Goal: Task Accomplishment & Management: Manage account settings

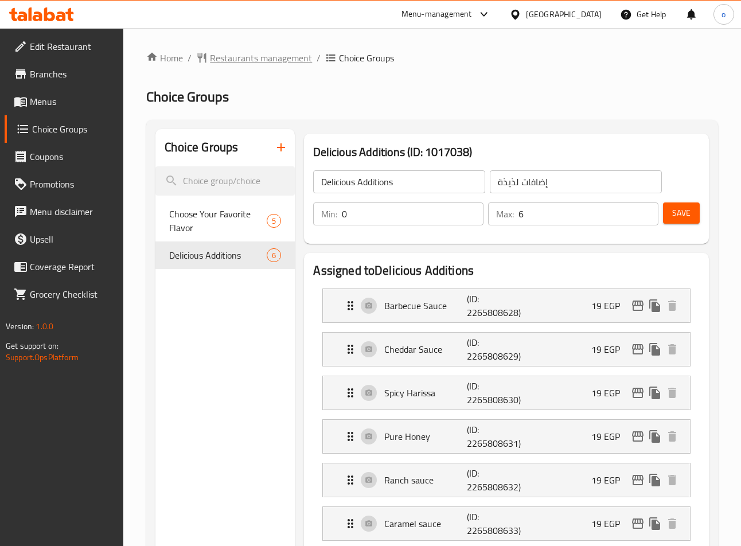
click at [243, 57] on span "Restaurants management" at bounding box center [261, 58] width 102 height 14
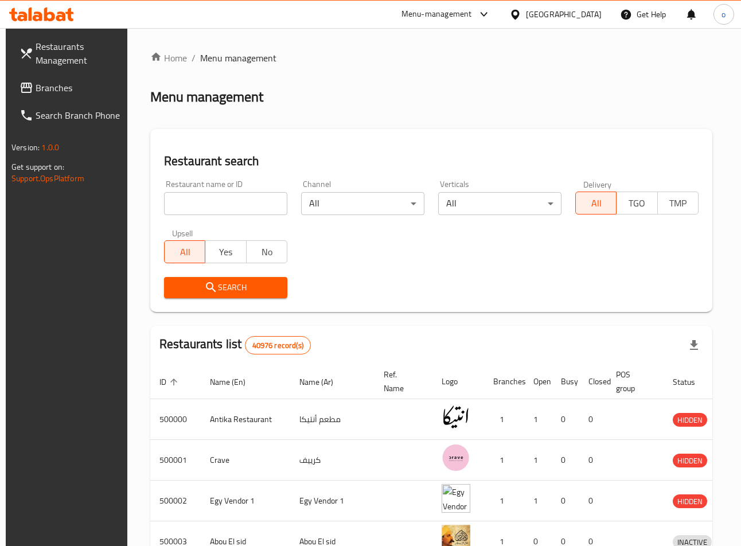
click at [49, 89] on span "Branches" at bounding box center [78, 88] width 85 height 14
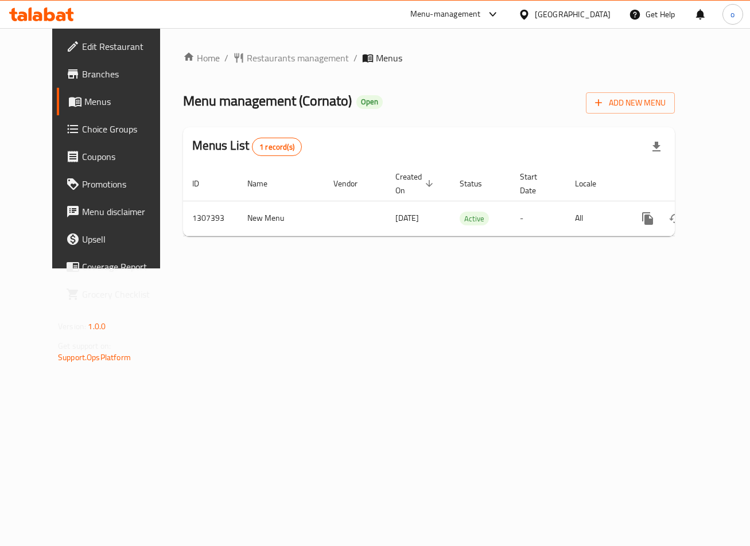
click at [84, 135] on span "Choice Groups" at bounding box center [125, 129] width 86 height 14
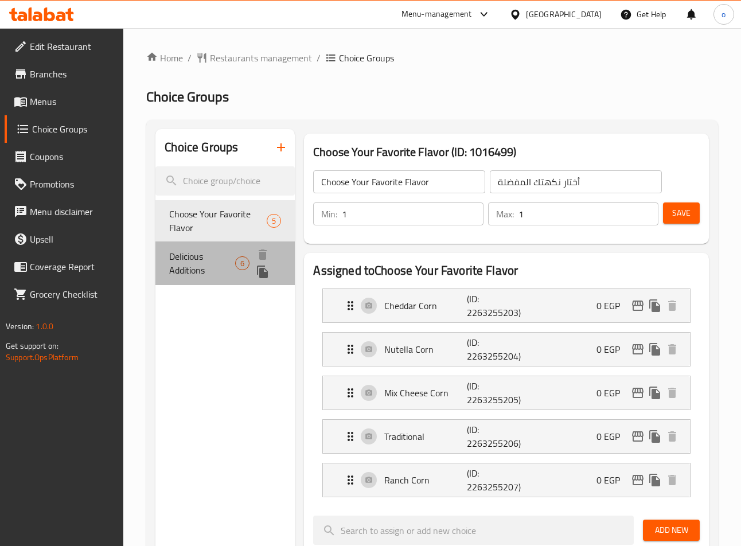
click at [226, 255] on span "Delicious Additions" at bounding box center [202, 264] width 66 height 28
type input "Delicious Additions"
type input "إضافات لذيذة"
type input "0"
type input "6"
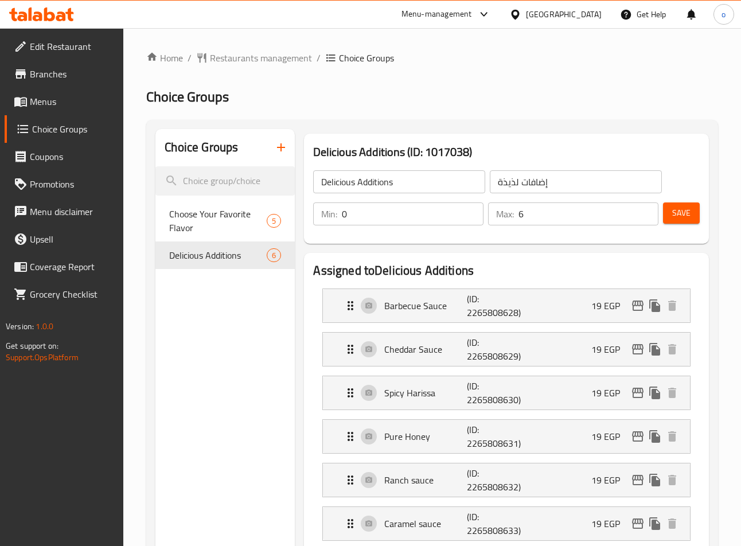
click at [275, 60] on span "Restaurants management" at bounding box center [261, 58] width 102 height 14
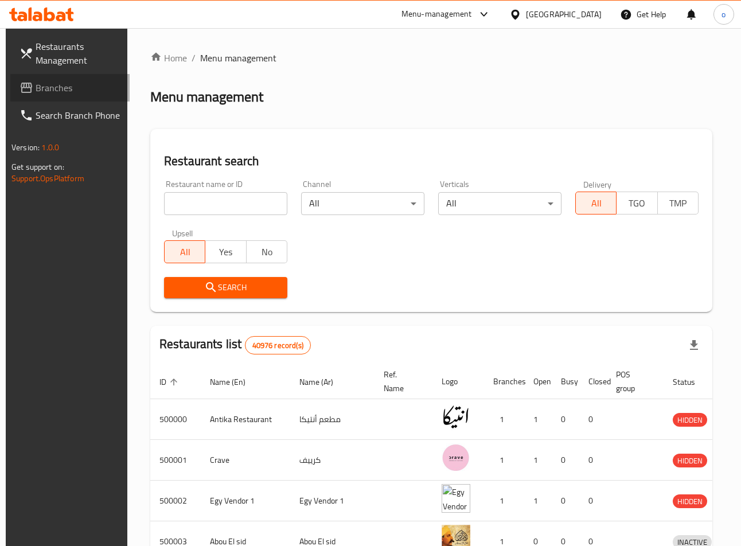
click at [46, 95] on span "Branches" at bounding box center [78, 88] width 85 height 14
click at [194, 205] on input "search" at bounding box center [225, 203] width 123 height 23
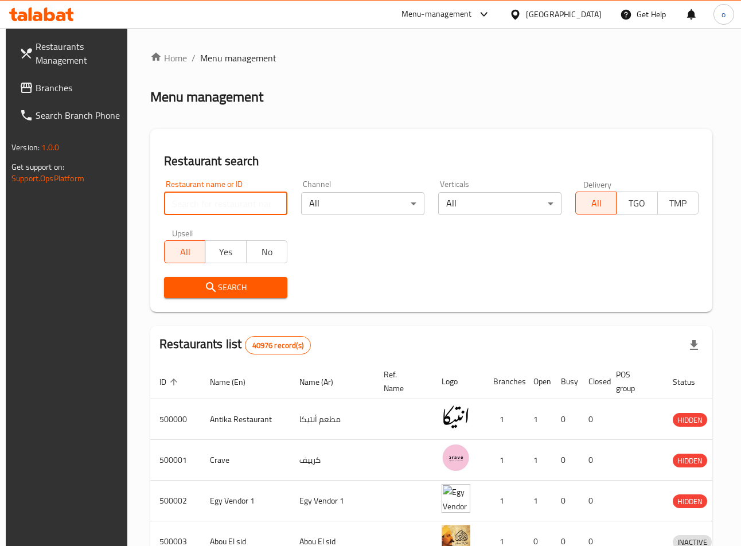
paste input "737230"
type input "737230"
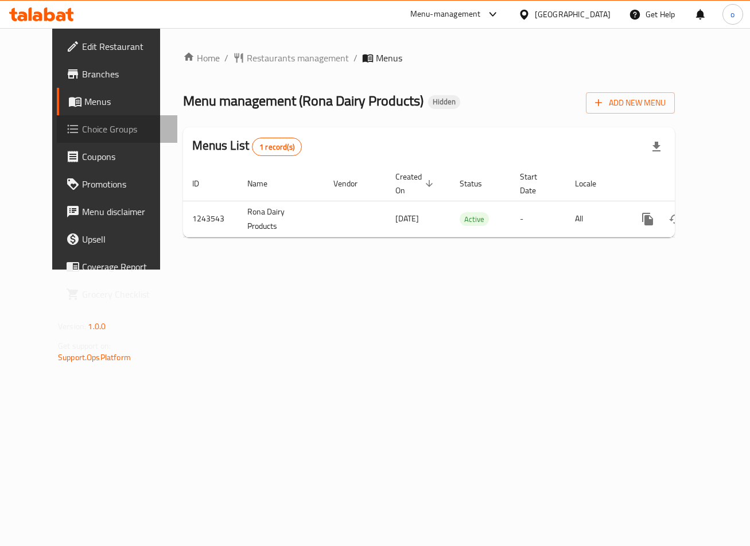
click at [82, 125] on span "Choice Groups" at bounding box center [125, 129] width 86 height 14
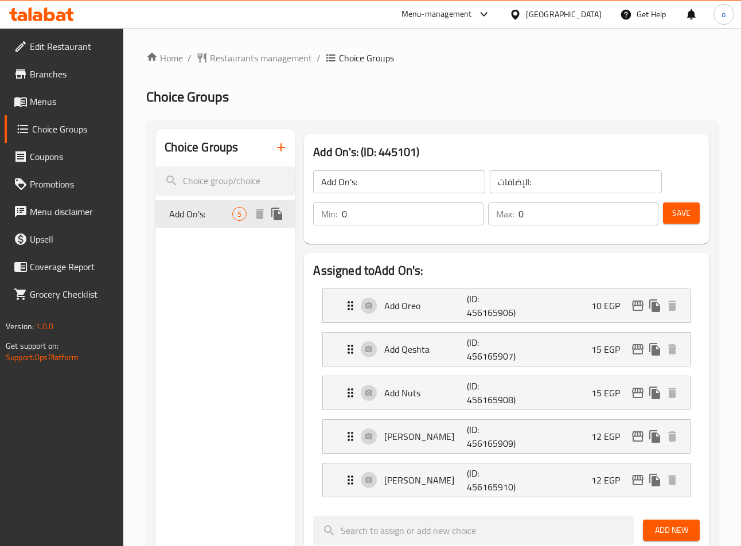
click at [198, 213] on span "Add On's:" at bounding box center [200, 214] width 63 height 14
click at [594, 104] on h2 "Choice Groups" at bounding box center [432, 97] width 572 height 18
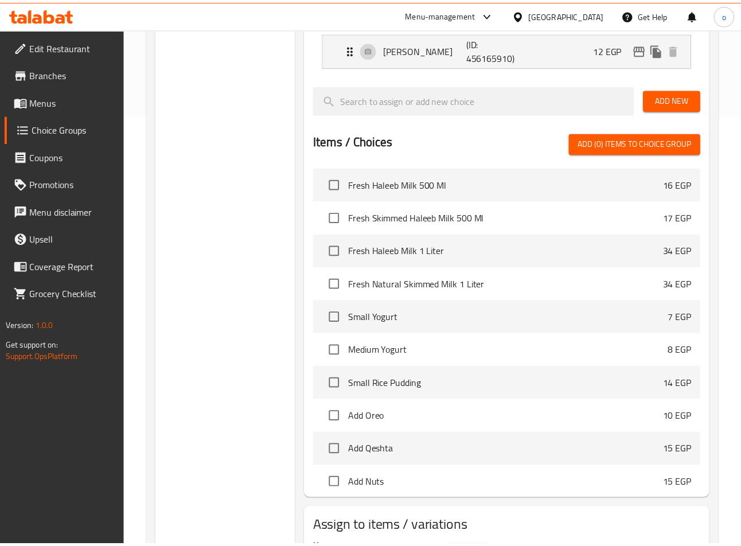
scroll to position [501, 0]
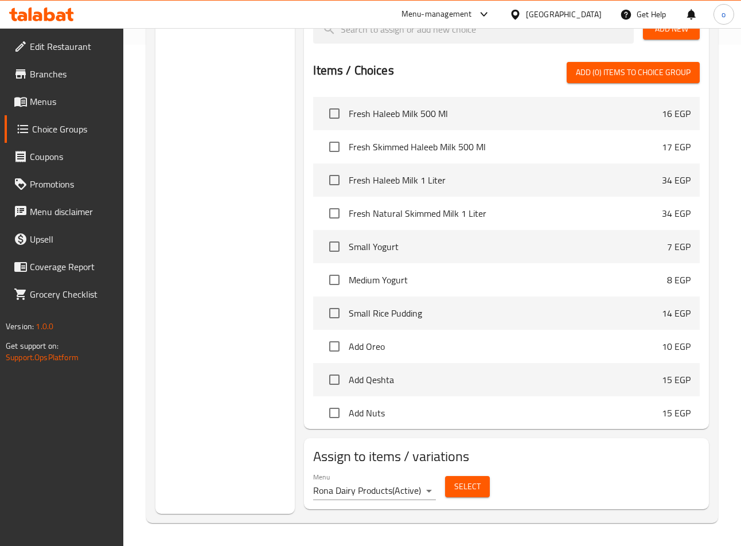
click at [255, 142] on div "Choice Groups Add On's: 5" at bounding box center [224, 71] width 139 height 886
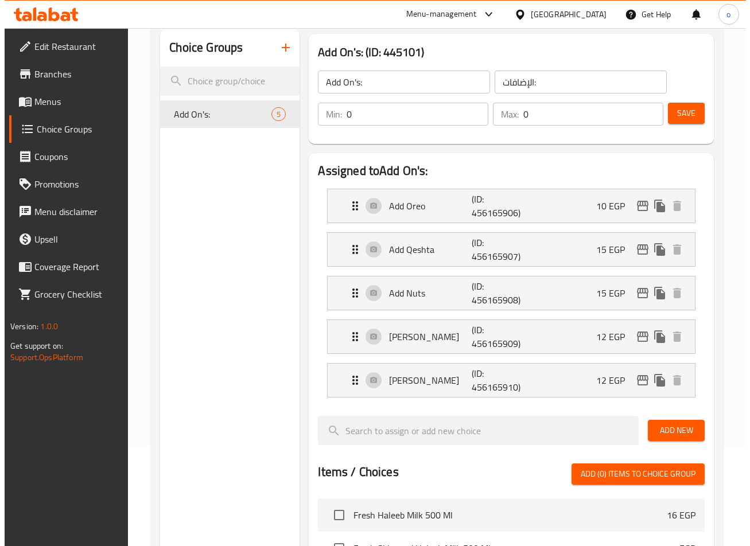
scroll to position [0, 0]
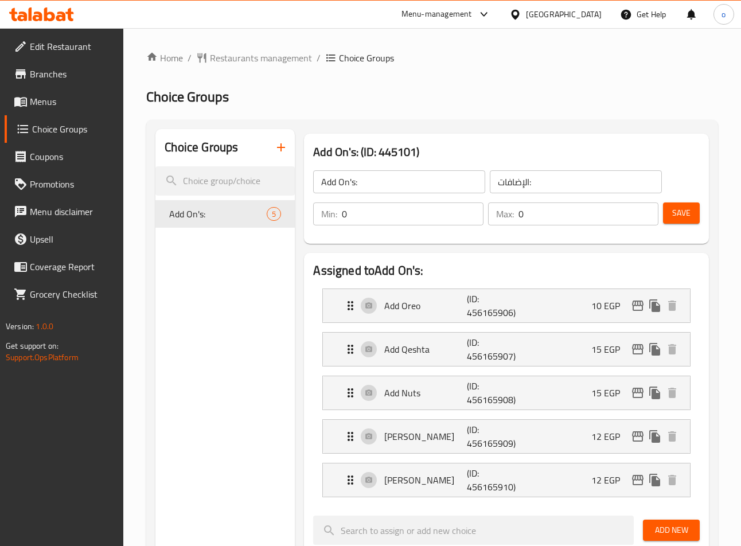
click at [470, 106] on div "Home / Restaurants management / Choice Groups Choice Groups Choice Groups Add O…" at bounding box center [432, 537] width 572 height 973
click at [482, 63] on ol "Home / Restaurants management / Choice Groups" at bounding box center [432, 58] width 572 height 14
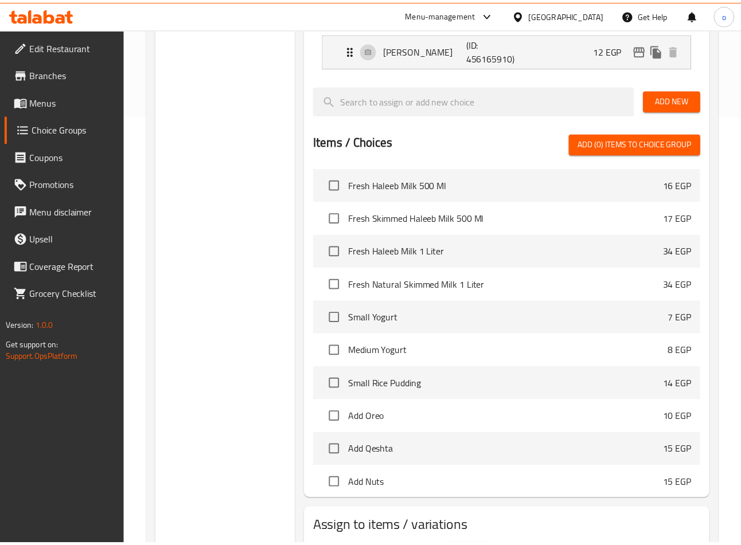
scroll to position [502, 0]
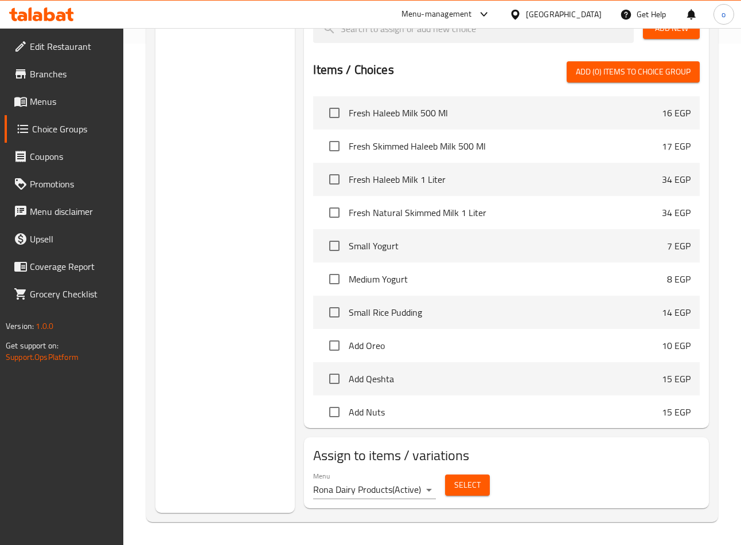
click at [242, 183] on div "Choice Groups Add On's: 5" at bounding box center [224, 70] width 139 height 886
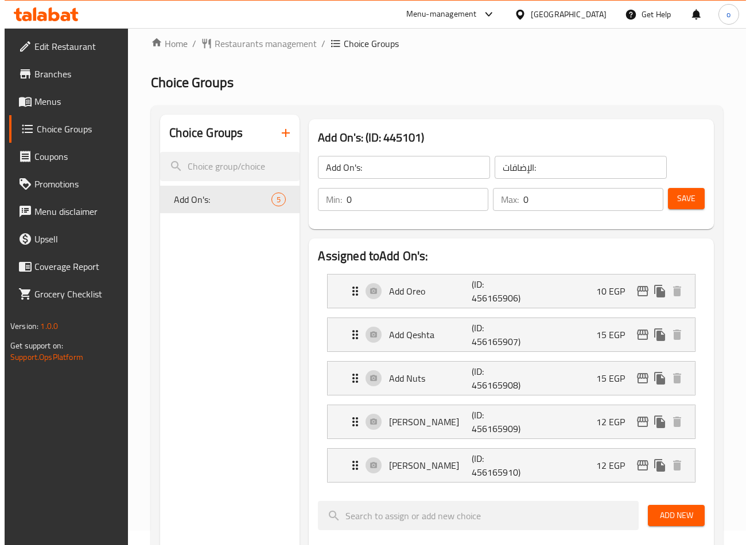
scroll to position [0, 0]
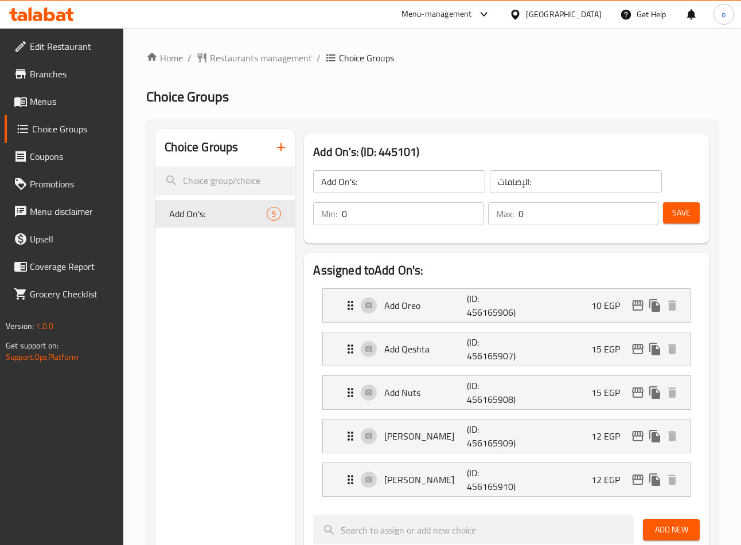
click at [486, 102] on h2 "Choice Groups" at bounding box center [432, 97] width 572 height 18
click at [500, 25] on div "Menu-management" at bounding box center [446, 15] width 108 height 28
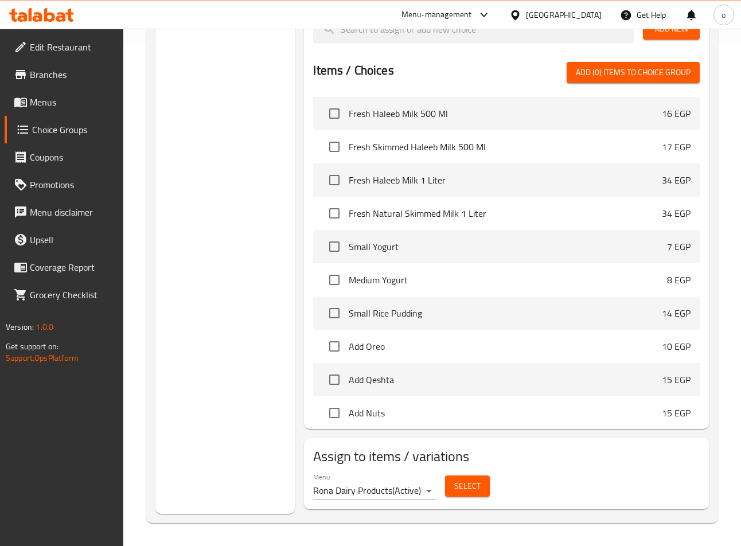
scroll to position [501, 0]
click at [194, 163] on div "Choice Groups Add On's: 5" at bounding box center [224, 71] width 139 height 886
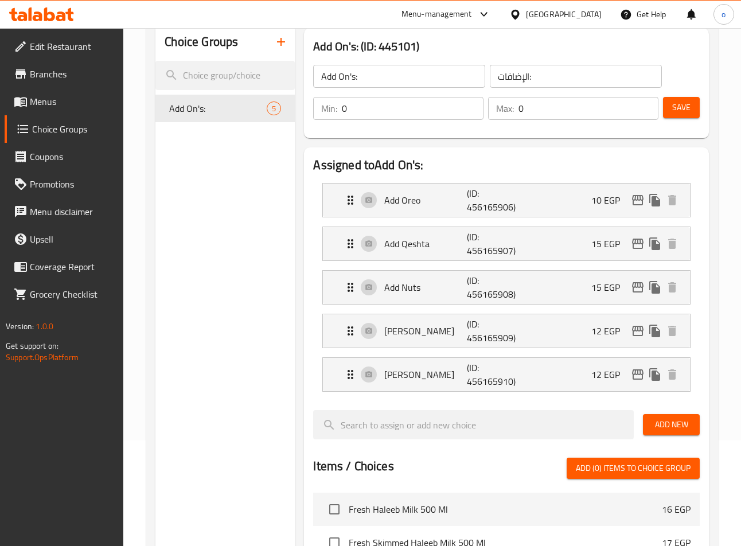
scroll to position [100, 0]
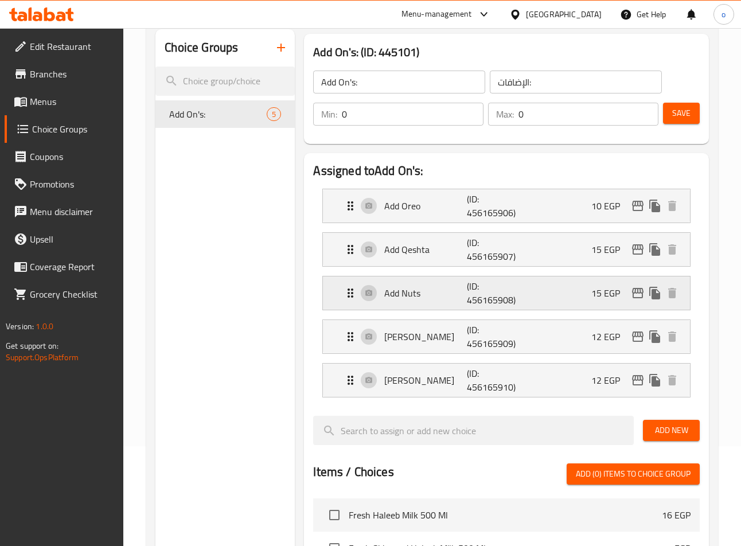
click at [637, 280] on div "Add Nuts (ID: 456165908) 15 EGP" at bounding box center [510, 292] width 332 height 33
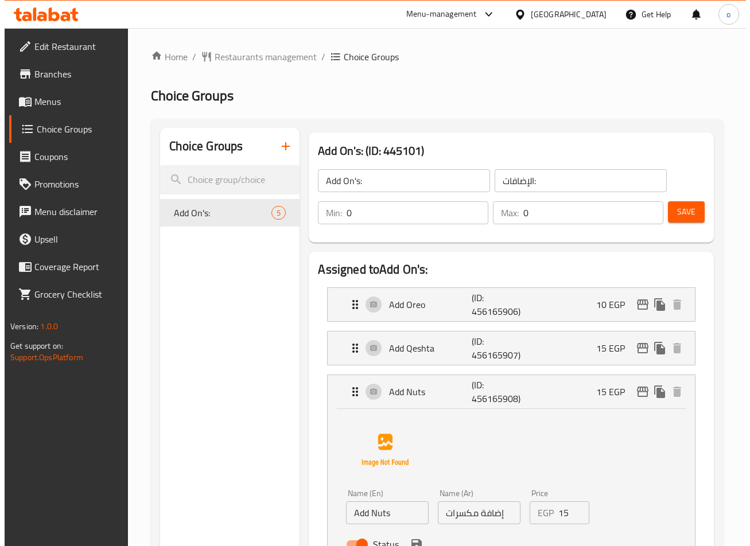
scroll to position [0, 0]
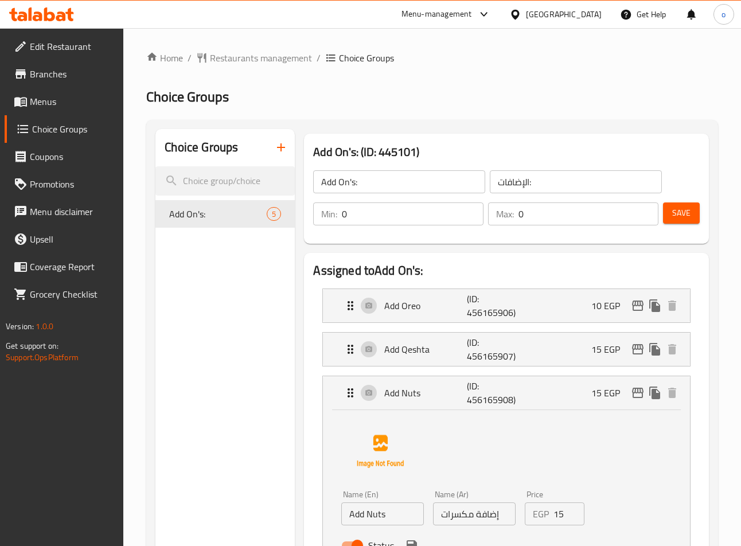
click at [354, 403] on div "Add Nuts (ID: 456165908) 15 EGP" at bounding box center [510, 392] width 332 height 33
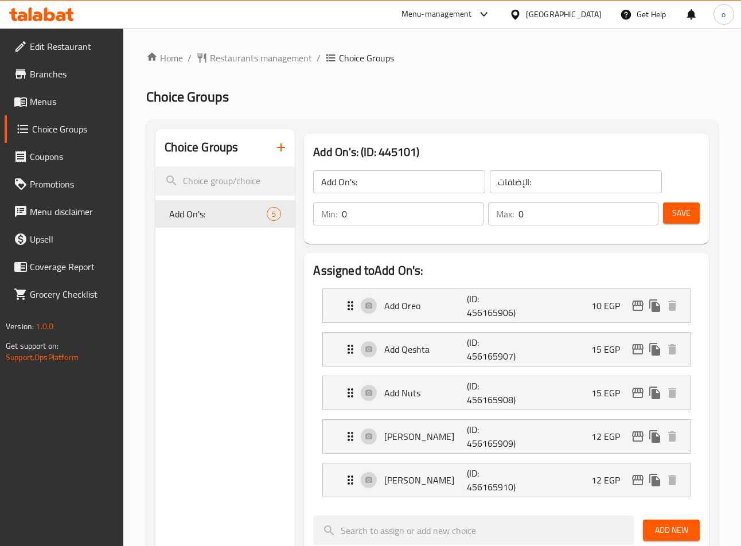
click at [435, 135] on div "Add On's: (ID: 445101) Add On's: ​ الإضافات: ​ Min: 0 ​ Max: 0 ​ Save" at bounding box center [506, 189] width 404 height 110
click at [472, 139] on div "Add On's: (ID: 445101) Add On's: ​ الإضافات: ​ Min: 0 ​ Max: 0 ​ Save" at bounding box center [506, 189] width 404 height 110
click at [444, 105] on h2 "Choice Groups" at bounding box center [432, 97] width 572 height 18
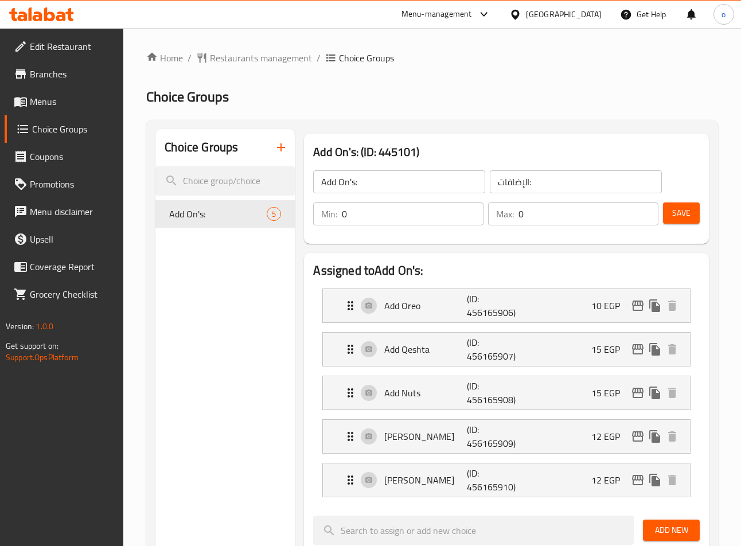
click at [444, 105] on h2 "Choice Groups" at bounding box center [432, 97] width 572 height 18
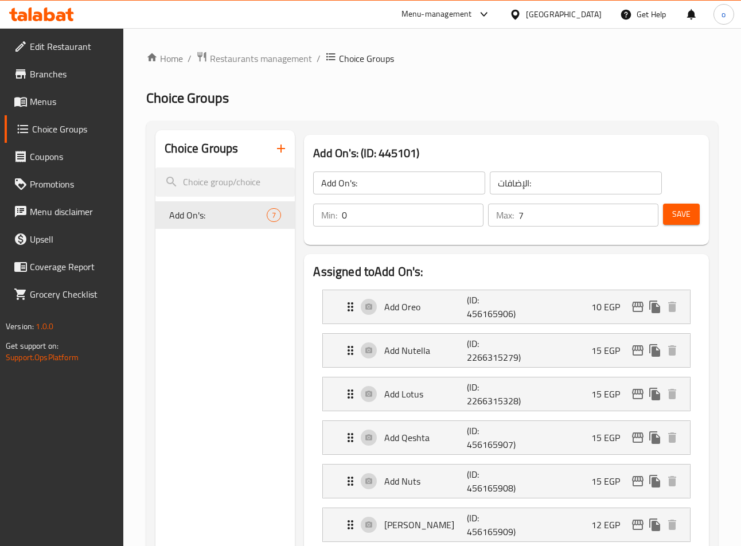
click at [84, 53] on span "Edit Restaurant" at bounding box center [72, 47] width 85 height 14
